Goal: Transaction & Acquisition: Book appointment/travel/reservation

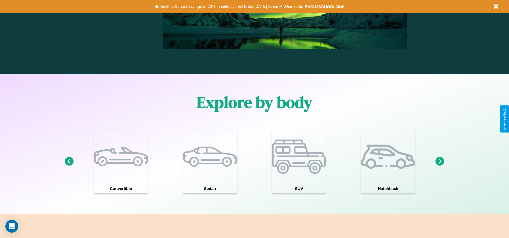
scroll to position [468, 0]
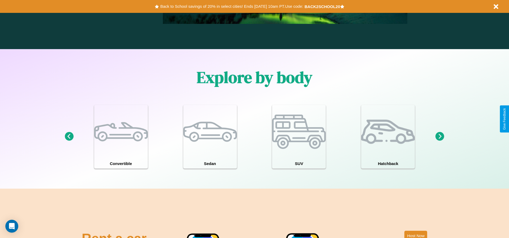
click at [439, 136] on icon at bounding box center [439, 136] width 9 height 9
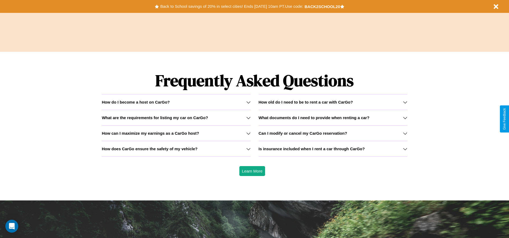
scroll to position [769, 0]
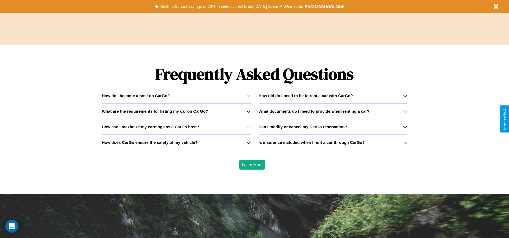
click at [405, 95] on icon at bounding box center [405, 96] width 4 height 4
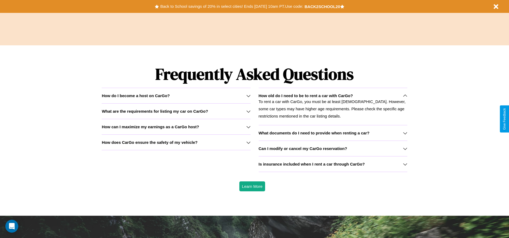
click at [332, 148] on h3 "Can I modify or cancel my CarGo reservation?" at bounding box center [302, 148] width 88 height 5
click at [176, 111] on h3 "What are the requirements for listing my car on CarGo?" at bounding box center [155, 111] width 106 height 5
click at [176, 127] on h3 "How can I maximize my earnings as a CarGo host?" at bounding box center [150, 126] width 97 height 5
click at [176, 95] on div "How do I become a host on CarGo?" at bounding box center [176, 95] width 149 height 5
click at [248, 142] on icon at bounding box center [248, 142] width 4 height 4
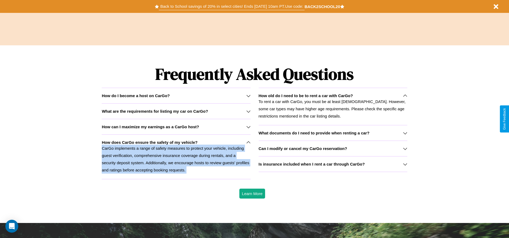
click at [231, 6] on button "Back to School savings of 20% in select cities! Ends [DATE] 10am PT. Use code:" at bounding box center [231, 7] width 145 height 8
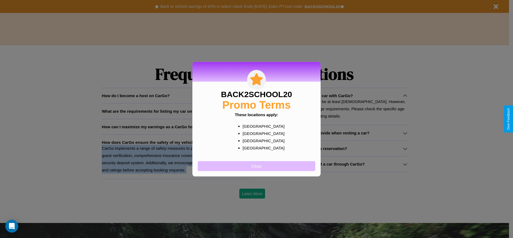
click at [256, 166] on button "Close" at bounding box center [256, 166] width 117 height 10
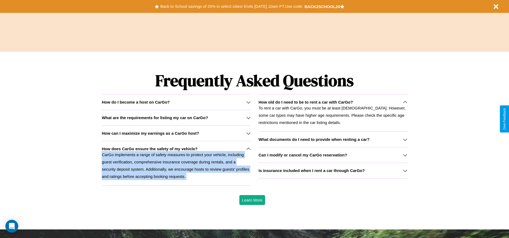
scroll to position [111, 0]
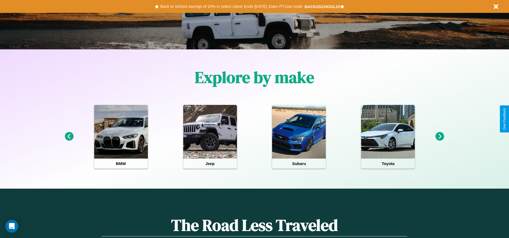
click at [439, 136] on icon at bounding box center [439, 136] width 9 height 9
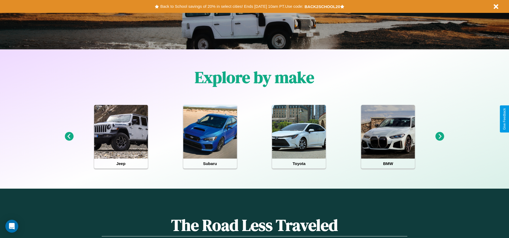
click at [439, 136] on icon at bounding box center [439, 136] width 9 height 9
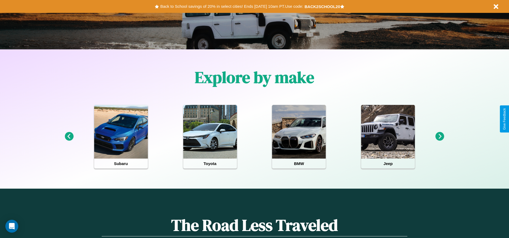
click at [439, 136] on icon at bounding box center [439, 136] width 9 height 9
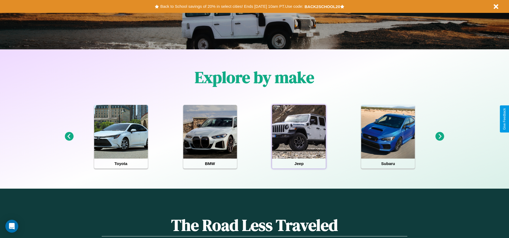
click at [299, 136] on div at bounding box center [299, 132] width 54 height 54
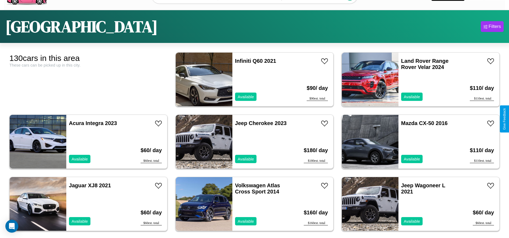
scroll to position [33, 0]
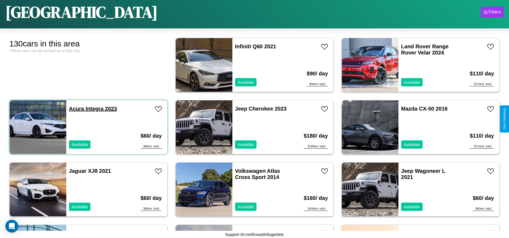
click at [76, 109] on link "Acura Integra 2023" at bounding box center [93, 109] width 48 height 6
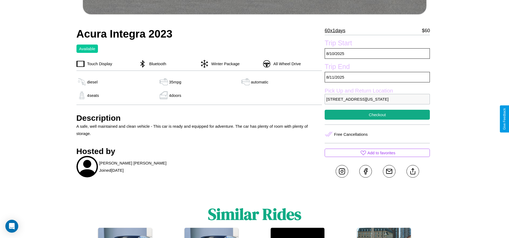
scroll to position [285, 0]
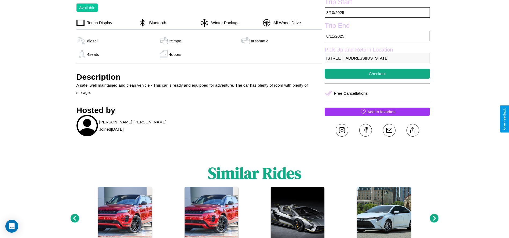
click at [377, 115] on p "Add to favorites" at bounding box center [381, 111] width 28 height 7
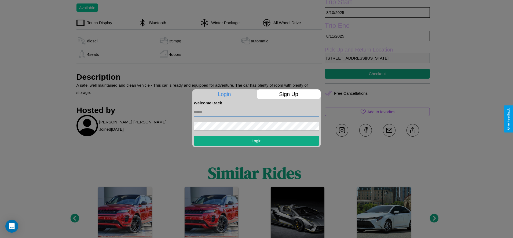
click at [256, 112] on input "text" at bounding box center [256, 112] width 125 height 9
type input "**********"
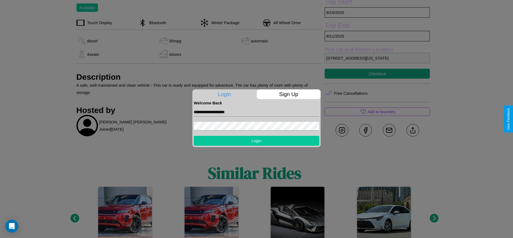
click at [256, 140] on button "Login" at bounding box center [256, 141] width 125 height 10
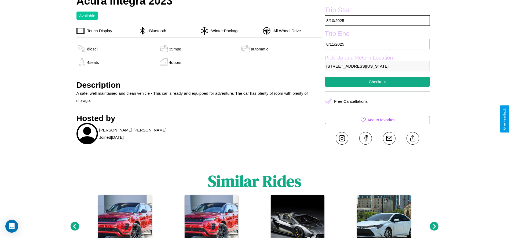
scroll to position [247, 0]
